Goal: Find specific page/section: Find specific page/section

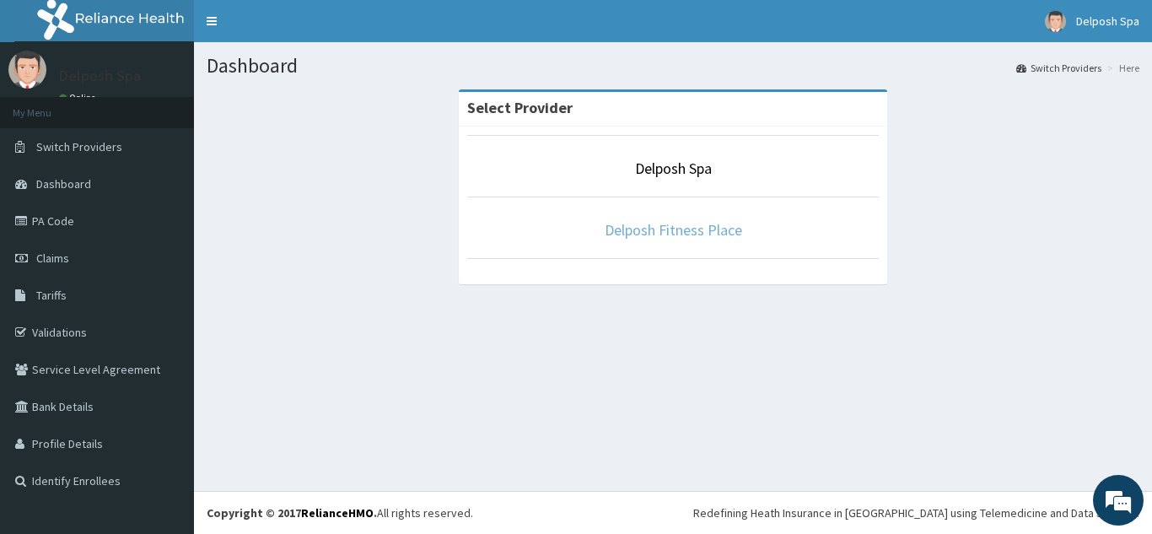
click at [664, 229] on link "Delposh Fitness Place" at bounding box center [673, 229] width 137 height 19
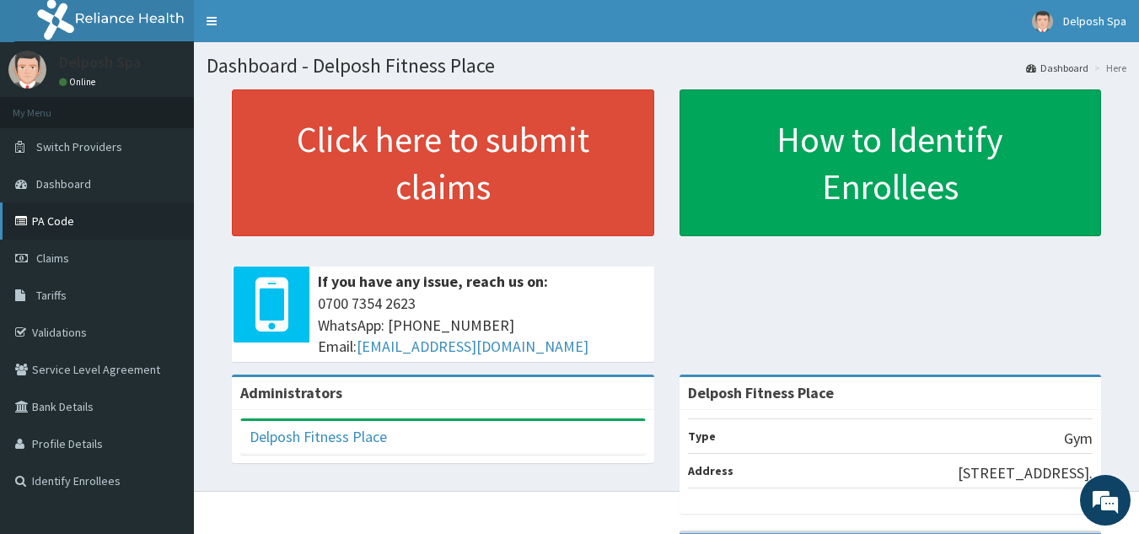
click at [61, 225] on link "PA Code" at bounding box center [97, 220] width 194 height 37
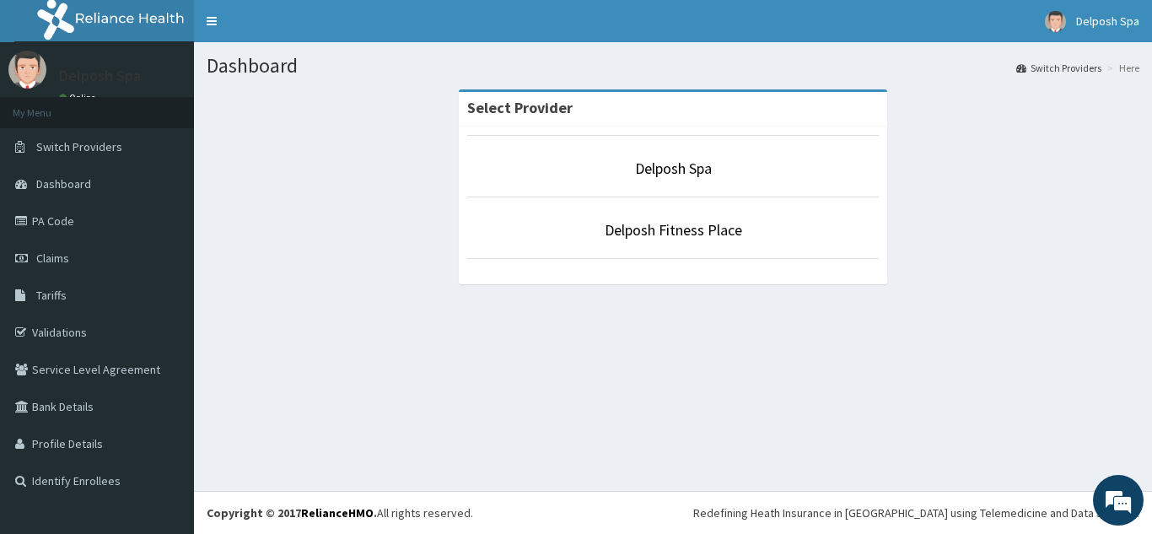
click at [660, 167] on link "Delposh Spa" at bounding box center [673, 168] width 77 height 19
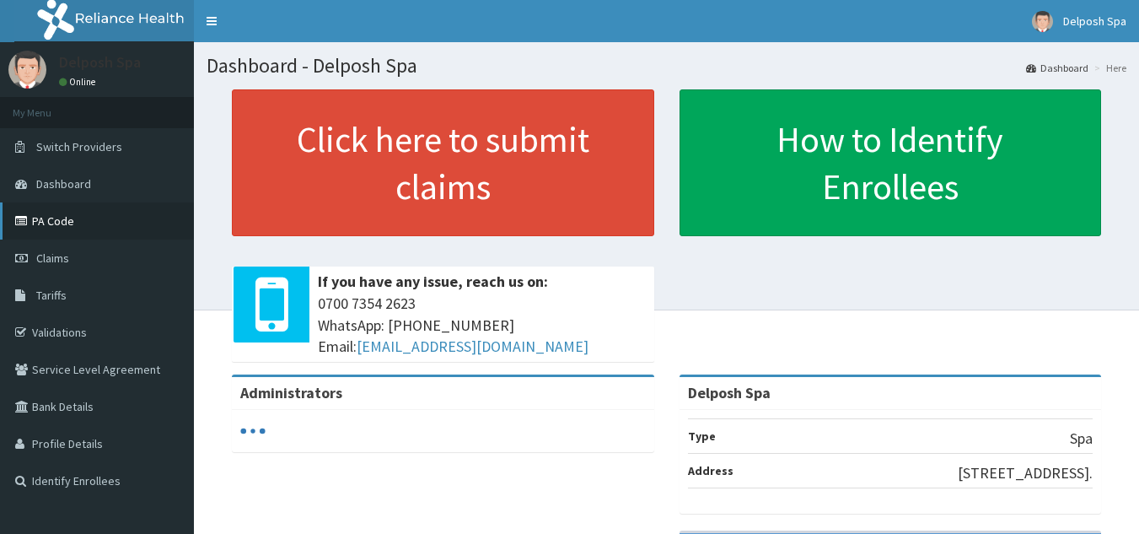
click at [54, 218] on link "PA Code" at bounding box center [97, 220] width 194 height 37
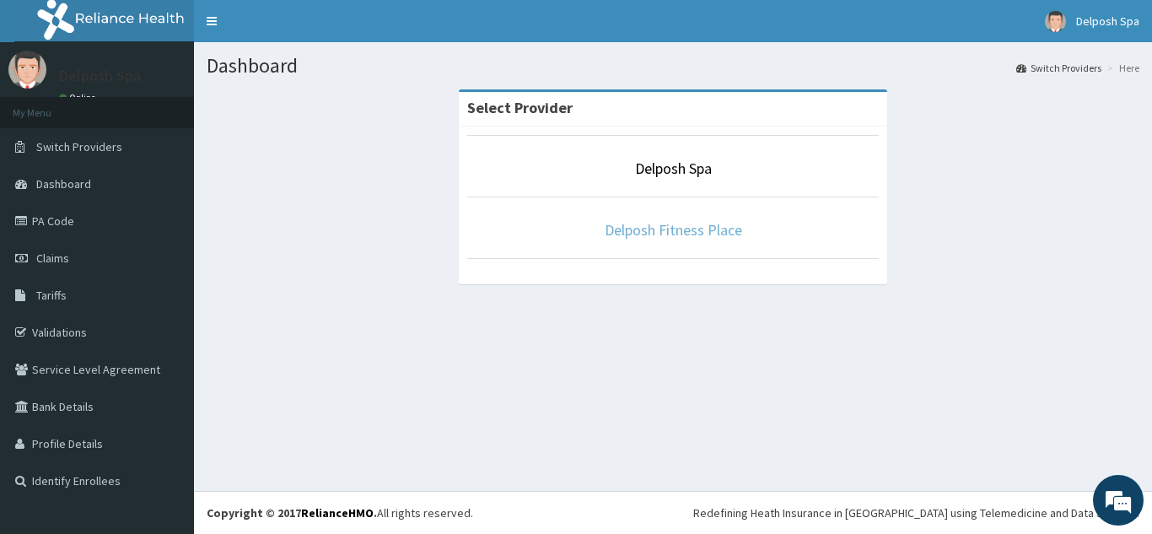
click at [654, 229] on link "Delposh Fitness Place" at bounding box center [673, 229] width 137 height 19
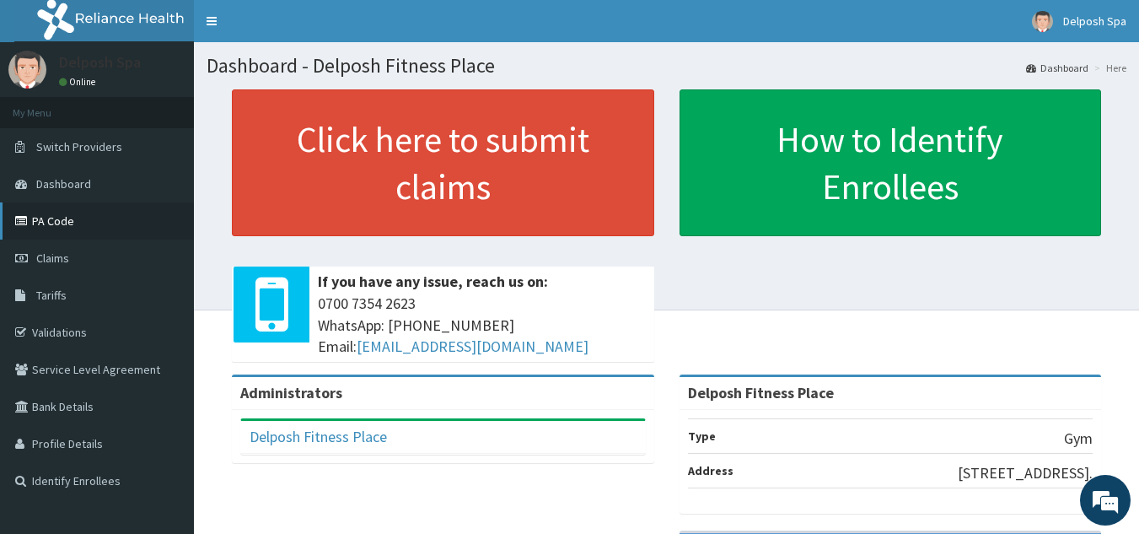
click at [51, 228] on link "PA Code" at bounding box center [97, 220] width 194 height 37
